Goal: Information Seeking & Learning: Learn about a topic

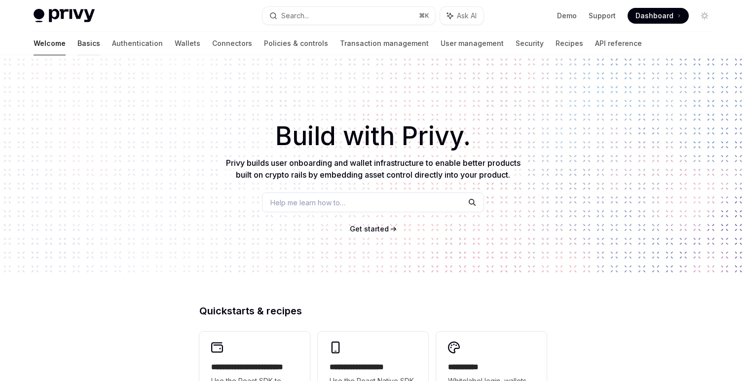
click at [77, 35] on link "Basics" at bounding box center [88, 44] width 23 height 24
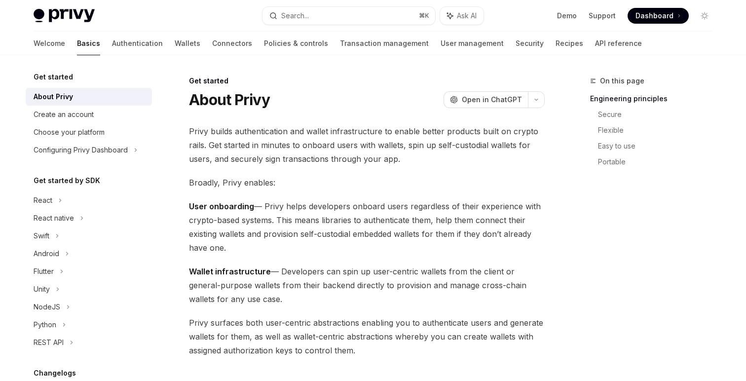
click at [83, 189] on div "Get started by SDK React React native Swift Android Flutter Unity NodeJS Python…" at bounding box center [89, 263] width 126 height 177
click at [83, 202] on div "React" at bounding box center [89, 201] width 126 height 18
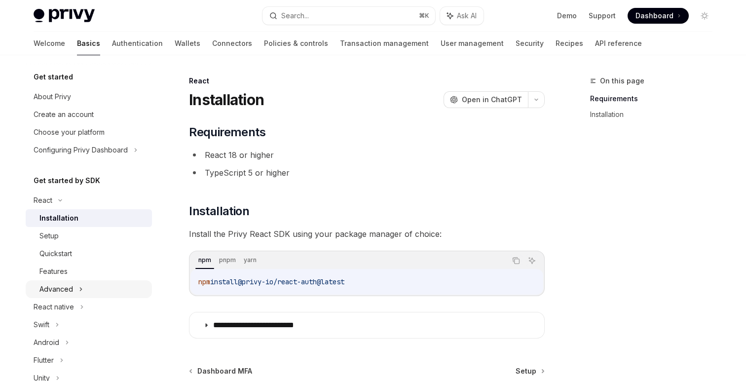
click at [73, 291] on div "Advanced" at bounding box center [89, 289] width 126 height 18
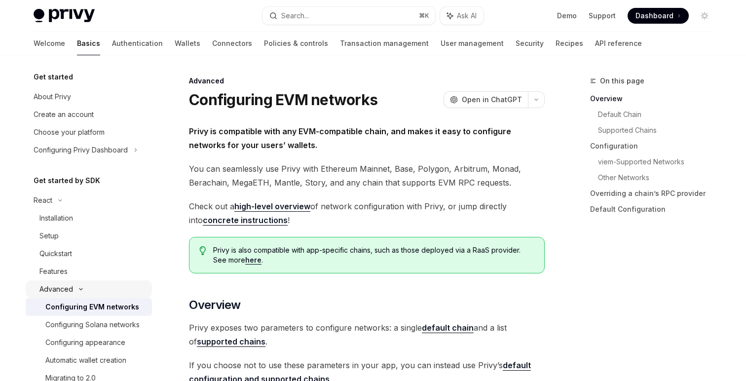
scroll to position [304, 0]
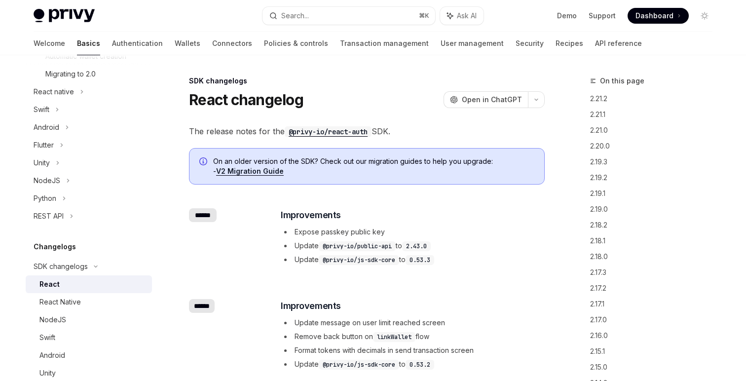
click at [69, 285] on div "React" at bounding box center [92, 284] width 107 height 12
type textarea "*"
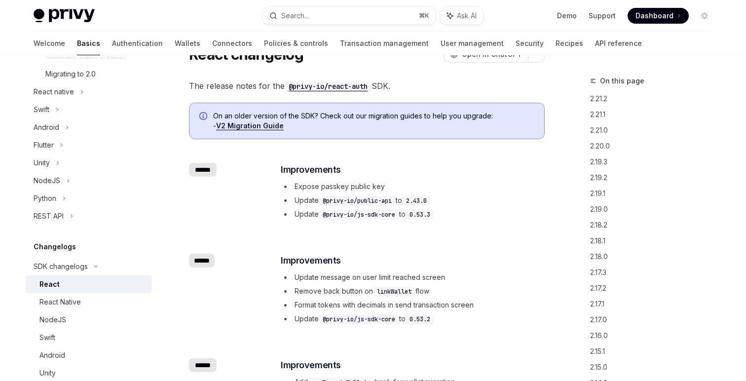
scroll to position [47, 0]
